Goal: Transaction & Acquisition: Purchase product/service

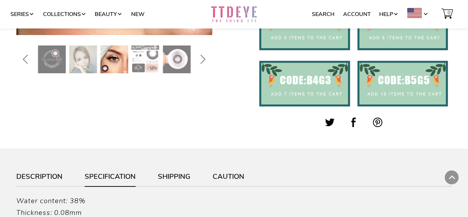
scroll to position [451, 0]
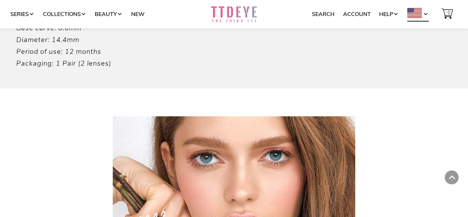
click at [427, 13] on span at bounding box center [426, 14] width 6 height 6
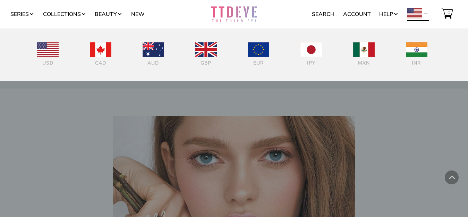
click at [449, 125] on div at bounding box center [234, 108] width 468 height 217
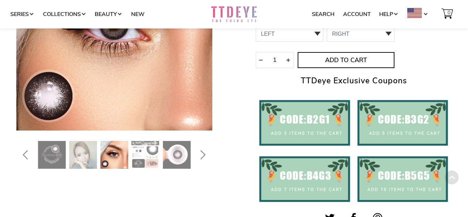
scroll to position [152, 0]
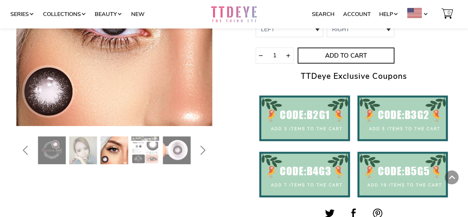
click at [85, 148] on img at bounding box center [83, 150] width 28 height 28
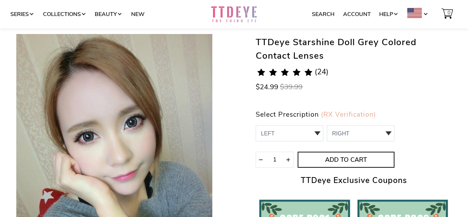
scroll to position [117, 0]
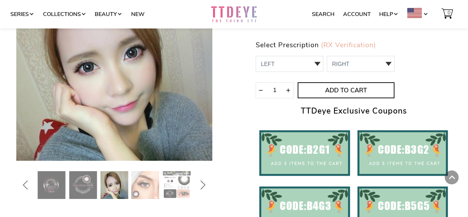
click at [51, 186] on img at bounding box center [52, 185] width 28 height 28
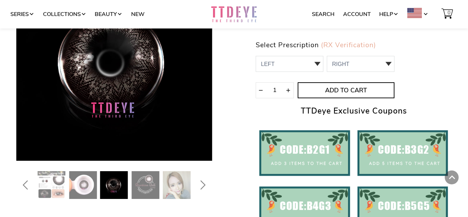
scroll to position [83, 0]
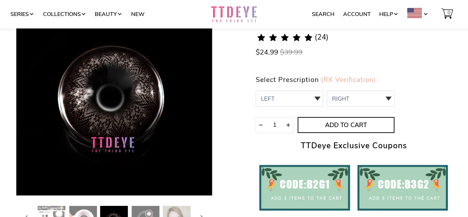
click at [86, 209] on img at bounding box center [83, 220] width 28 height 28
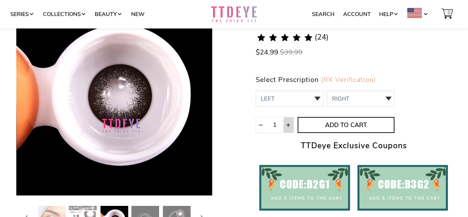
click at [288, 123] on span at bounding box center [289, 126] width 6 height 6
type input "2"
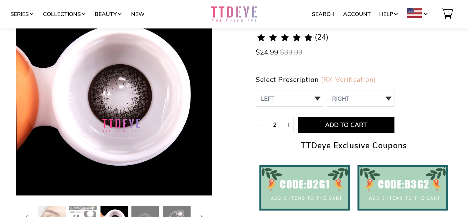
click at [336, 122] on span "Add to Cart" at bounding box center [345, 125] width 95 height 8
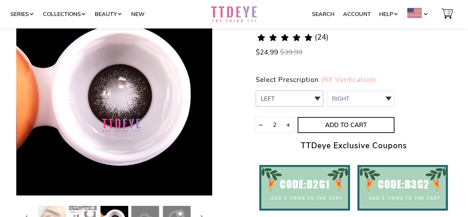
click at [314, 102] on select "LEFT 0.00 / Plano,-1.00,-4.75,-6.50,-8.00 0 0.00 / Plano 1 -1.00 2 -4.75 3 -6.5…" at bounding box center [290, 99] width 68 height 16
select select "0.00"
click at [256, 91] on select "LEFT 0.00 / Plano,-1.00,-4.75,-6.50,-8.00 0 0.00 / Plano 1 -1.00 2 -4.75 3 -6.5…" at bounding box center [290, 99] width 68 height 16
click at [338, 102] on select "RIGHT 0 0.00 / Plano 1 -1.00 2 -4.75 3 -6.50 4 -8.00" at bounding box center [361, 99] width 68 height 16
select select "0.00"
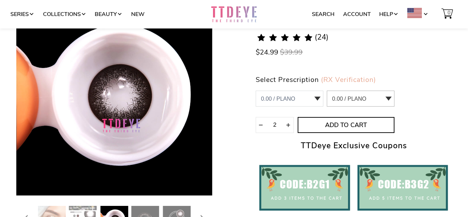
click at [327, 91] on select "RIGHT 0 0.00 / Plano 1 -1.00 2 -4.75 3 -6.50 4 -8.00" at bounding box center [361, 99] width 68 height 16
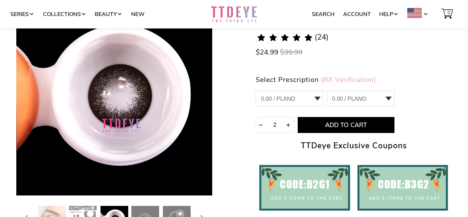
click at [335, 122] on span "Add to Cart" at bounding box center [345, 125] width 95 height 8
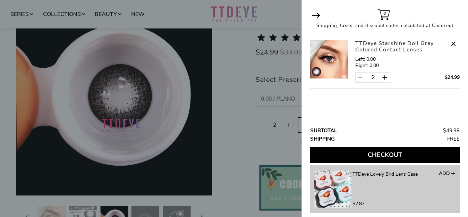
click at [382, 152] on button "Checkout" at bounding box center [385, 155] width 150 height 16
